Goal: Task Accomplishment & Management: Use online tool/utility

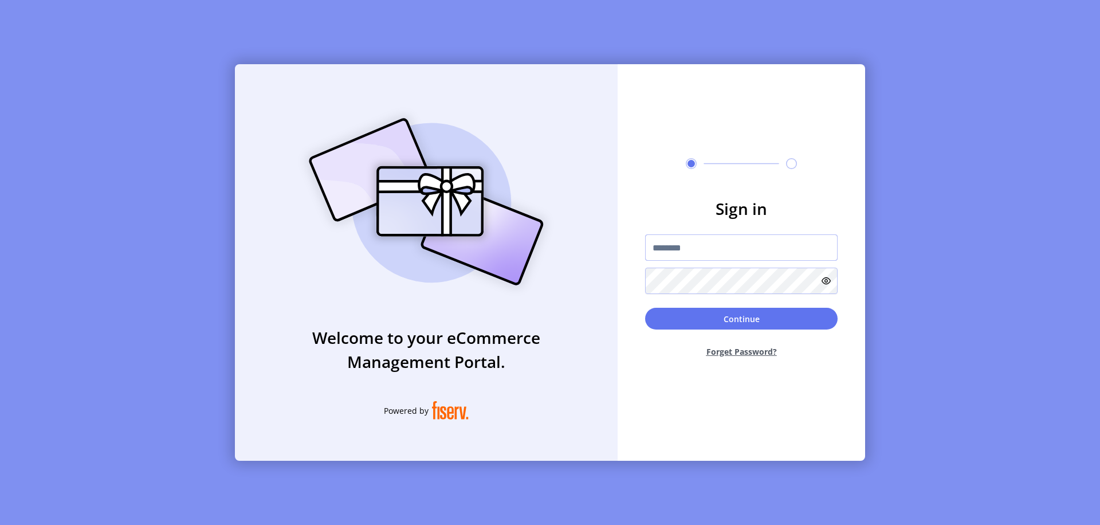
click at [741, 248] on input "text" at bounding box center [741, 247] width 193 height 26
type input "**********"
click at [741, 319] on button "Continue" at bounding box center [741, 319] width 193 height 22
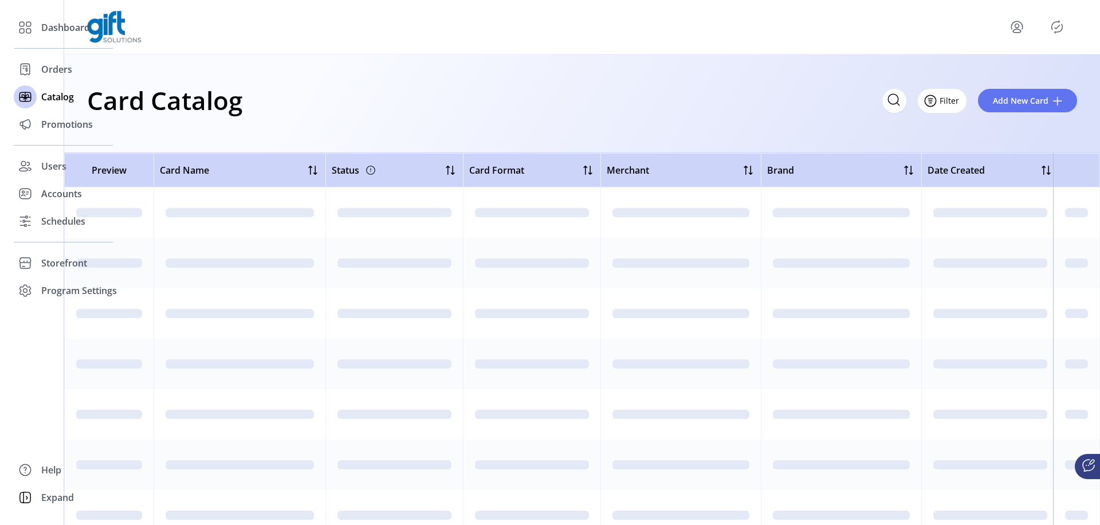
click at [932, 101] on icon "Filter Button" at bounding box center [930, 101] width 3 height 0
